Goal: Task Accomplishment & Management: Manage account settings

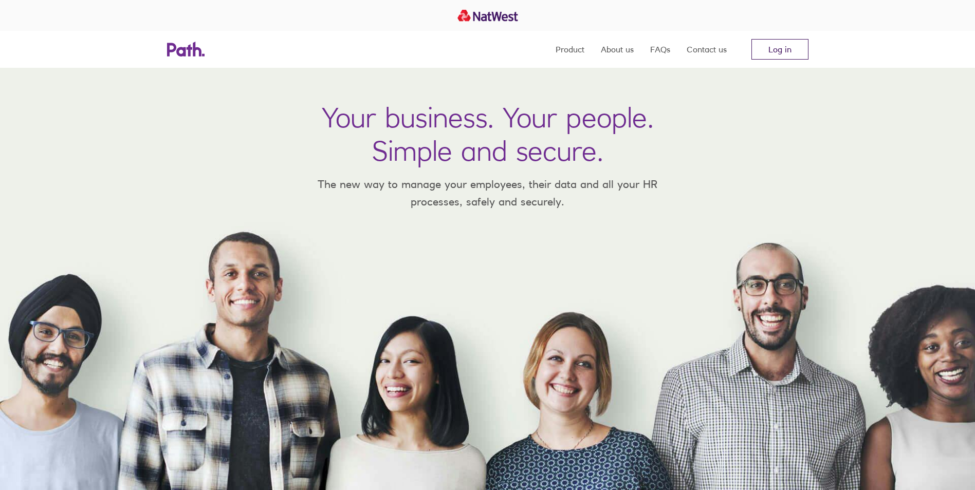
click at [802, 50] on link "Log in" at bounding box center [779, 49] width 57 height 21
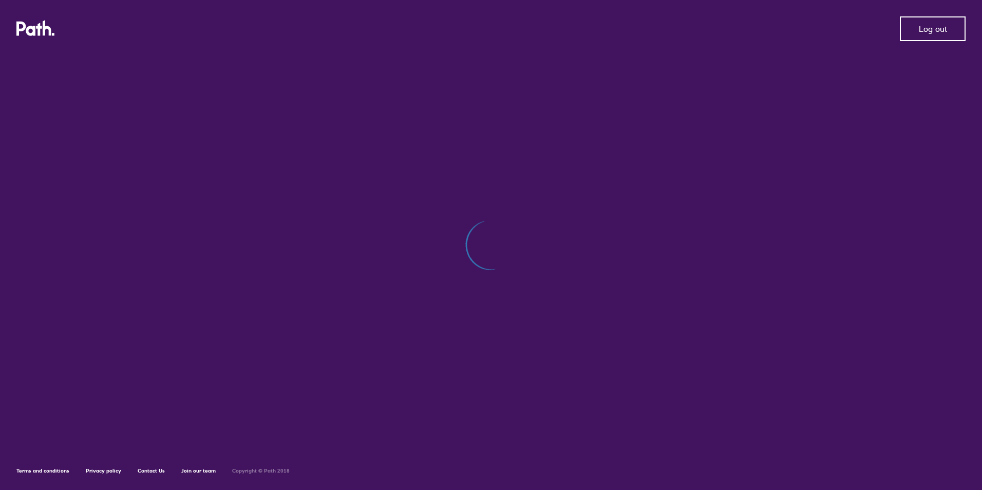
click at [913, 29] on button "Log out" at bounding box center [933, 28] width 66 height 25
